Goal: Information Seeking & Learning: Learn about a topic

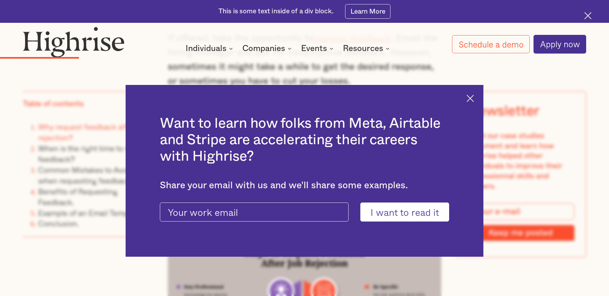
scroll to position [1077, 0]
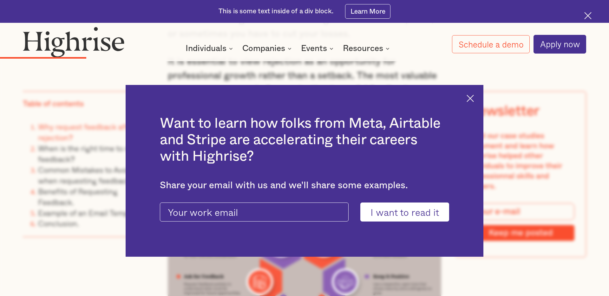
click at [475, 100] on div "Want to learn how folks from Meta, Airtable and Stripe are accelerating their c…" at bounding box center [305, 171] width 358 height 172
click at [469, 100] on img at bounding box center [470, 98] width 7 height 7
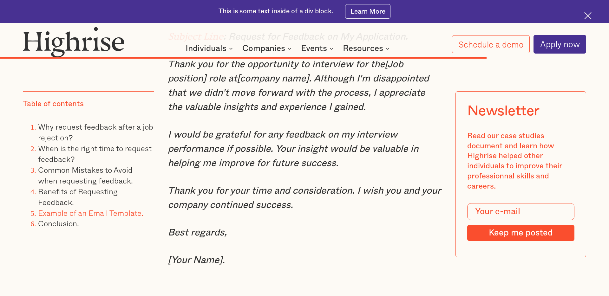
scroll to position [4220, 0]
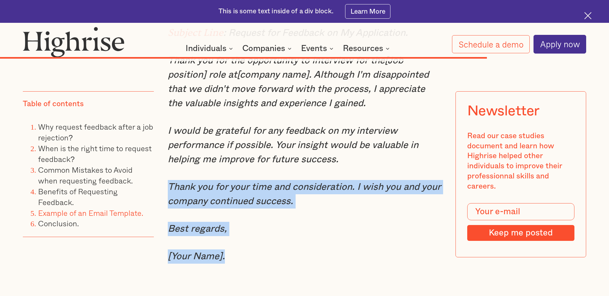
drag, startPoint x: 243, startPoint y: 234, endPoint x: 238, endPoint y: 155, distance: 79.2
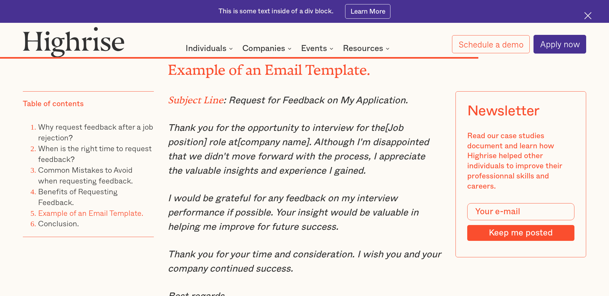
scroll to position [4154, 0]
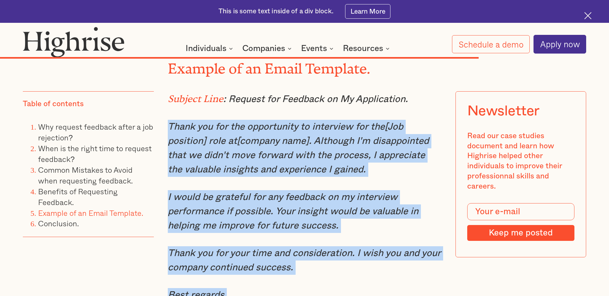
drag, startPoint x: 168, startPoint y: 104, endPoint x: 243, endPoint y: 282, distance: 192.8
copy div "Thank you for the opportunity to interview for the[Job position] role at[compan…"
